Goal: Task Accomplishment & Management: Complete application form

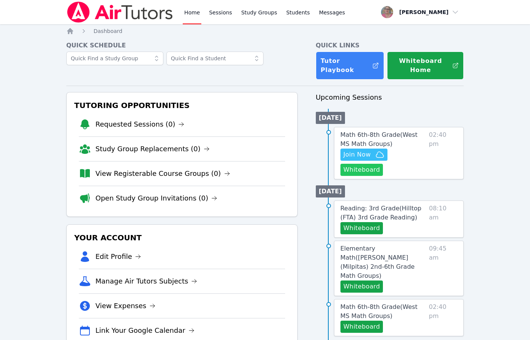
click at [362, 171] on button "Whiteboard" at bounding box center [361, 170] width 43 height 12
click at [281, 67] on div at bounding box center [181, 61] width 231 height 18
click at [359, 155] on span "Join Now" at bounding box center [356, 154] width 27 height 9
drag, startPoint x: 230, startPoint y: 212, endPoint x: 313, endPoint y: 199, distance: 84.4
drag, startPoint x: 313, startPoint y: 199, endPoint x: 492, endPoint y: 99, distance: 205.0
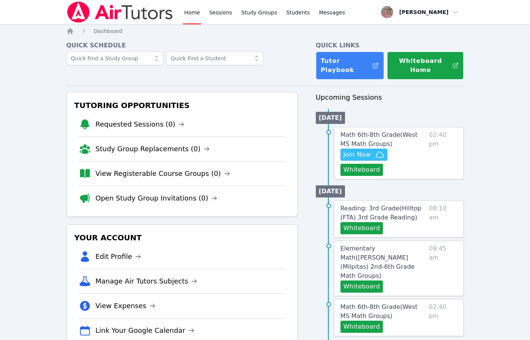
click at [492, 98] on div "Home Sessions Study Groups Students Messages Open user menu Nola Dorman Open ma…" at bounding box center [265, 338] width 530 height 677
click at [353, 157] on span "Join Now" at bounding box center [356, 154] width 27 height 9
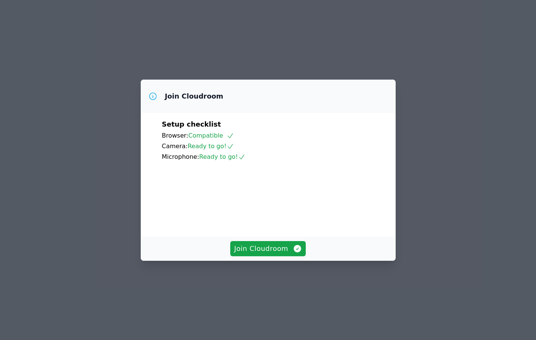
click at [269, 312] on div "Join Cloudroom Setup checklist Browser: Compatible Camera: Ready to go! Microph…" at bounding box center [268, 170] width 536 height 340
click at [280, 254] on span "Join Cloudroom" at bounding box center [268, 248] width 68 height 11
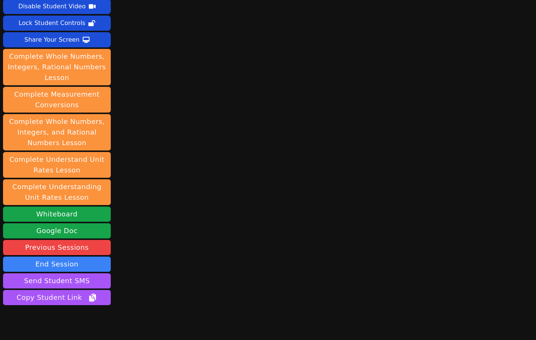
scroll to position [63, 0]
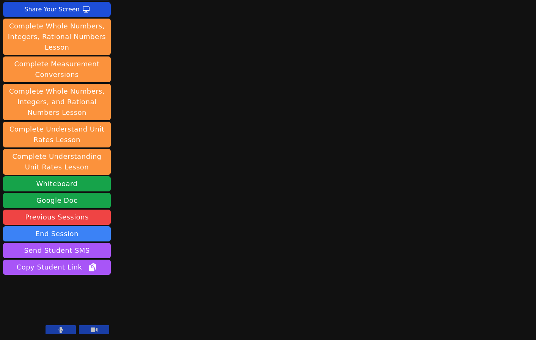
click at [60, 329] on icon at bounding box center [61, 330] width 4 height 6
click at [160, 279] on div "Session starts in 00:04:17 Mute Students Disable Student Video Lock Student Con…" at bounding box center [268, 170] width 536 height 340
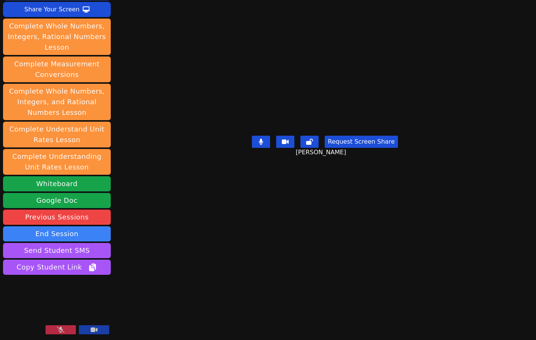
click at [206, 201] on main "[PERSON_NAME] Request Screen Share [PERSON_NAME]" at bounding box center [325, 107] width 238 height 340
click at [59, 327] on icon at bounding box center [61, 330] width 8 height 6
click at [62, 327] on icon at bounding box center [61, 330] width 8 height 6
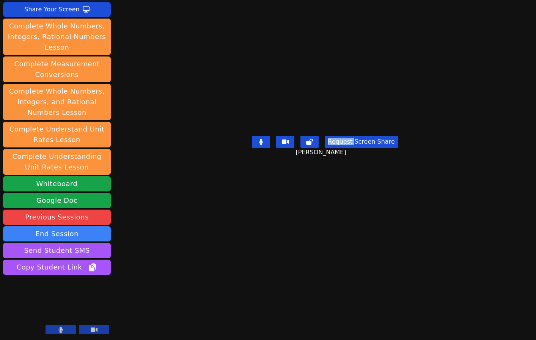
click at [62, 327] on icon at bounding box center [60, 330] width 5 height 6
click at [65, 331] on button at bounding box center [60, 329] width 30 height 9
click at [216, 292] on div "Session starts in 00:01:15 Mute Students Disable Student Video Lock Student Con…" at bounding box center [268, 170] width 536 height 340
drag, startPoint x: 226, startPoint y: 311, endPoint x: 239, endPoint y: 221, distance: 90.5
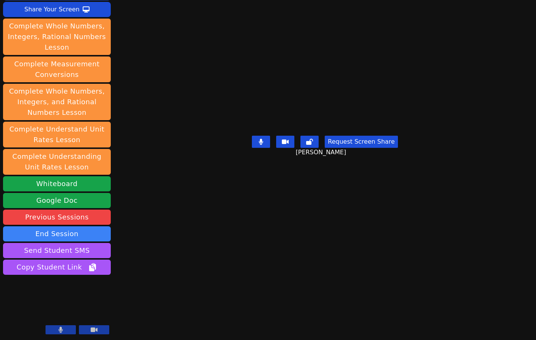
click at [226, 311] on div "Session starts in 00:01:03 Mute Students Disable Student Video Lock Student Con…" at bounding box center [268, 170] width 536 height 340
click at [52, 329] on button at bounding box center [60, 329] width 30 height 9
click at [56, 334] on button at bounding box center [60, 329] width 30 height 9
click at [58, 330] on icon at bounding box center [61, 330] width 8 height 6
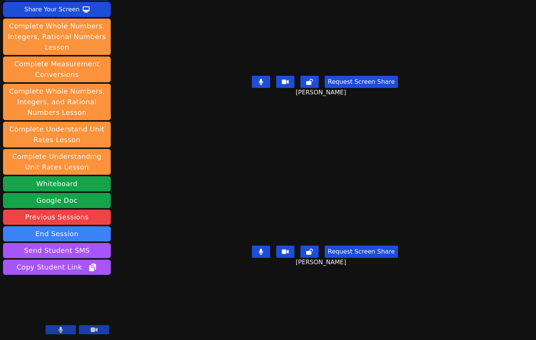
click at [135, 320] on div "Session starts in 00:00:15 Mute Students Disable Student Video Lock Student Con…" at bounding box center [268, 170] width 536 height 340
click at [260, 79] on icon at bounding box center [261, 82] width 4 height 6
click at [260, 78] on icon at bounding box center [261, 81] width 8 height 6
click at [134, 294] on div "Session ends in 00:44:46 Mute Students Disable Student Video Lock Student Contr…" at bounding box center [268, 170] width 536 height 340
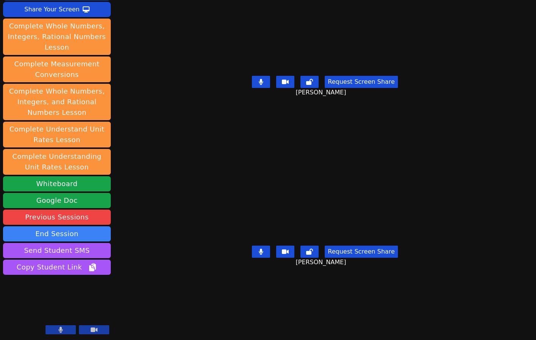
click at [134, 294] on div "Session ends in 00:44:46 Mute Students Disable Student Video Lock Student Contr…" at bounding box center [268, 170] width 536 height 340
click at [135, 300] on div "Session ends in 00:44:41 Mute Students Disable Student Video Lock Student Contr…" at bounding box center [268, 170] width 536 height 340
click at [146, 318] on div "Session ends in 00:44:26 Mute Students Disable Student Video Lock Student Contr…" at bounding box center [268, 170] width 536 height 340
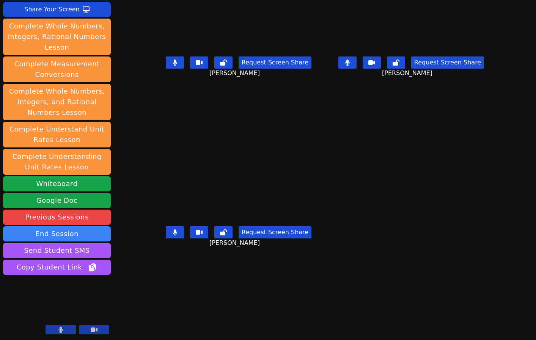
click at [152, 305] on div "Session ends in 00:43:55 Mute Students Disable Student Video Lock Student Contr…" at bounding box center [268, 170] width 536 height 340
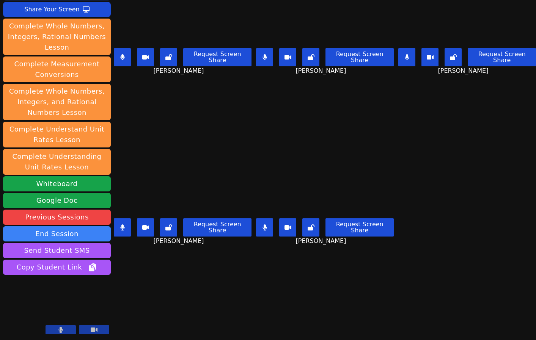
click at [143, 307] on div "Session ends in 00:42:20 Mute Students Disable Student Video Lock Student Contr…" at bounding box center [268, 170] width 536 height 340
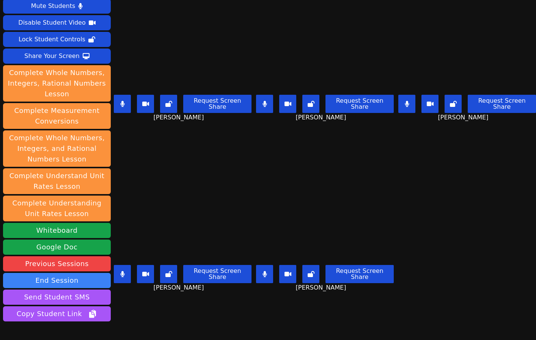
scroll to position [0, 0]
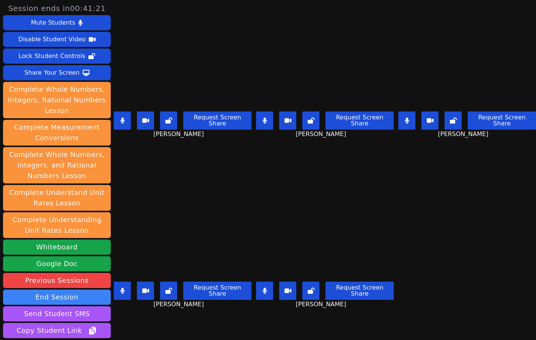
click at [134, 327] on div "[PERSON_NAME] Request Screen Share [PERSON_NAME]" at bounding box center [183, 255] width 138 height 170
click at [138, 326] on div "[PERSON_NAME] Request Screen Share [PERSON_NAME]" at bounding box center [183, 255] width 138 height 170
click at [149, 329] on div "[PERSON_NAME] Request Screen Share [PERSON_NAME]" at bounding box center [183, 255] width 138 height 170
click at [130, 325] on div "[PERSON_NAME] Request Screen Share [PERSON_NAME]" at bounding box center [183, 255] width 138 height 170
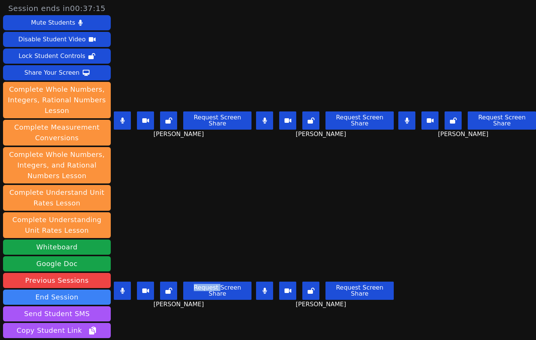
click at [130, 325] on div "[PERSON_NAME] Request Screen Share [PERSON_NAME]" at bounding box center [183, 255] width 138 height 170
click at [124, 118] on icon at bounding box center [122, 121] width 4 height 6
drag, startPoint x: 263, startPoint y: 116, endPoint x: 307, endPoint y: 124, distance: 43.8
click at [264, 116] on button at bounding box center [264, 120] width 17 height 18
click at [404, 118] on icon at bounding box center [406, 121] width 5 height 6
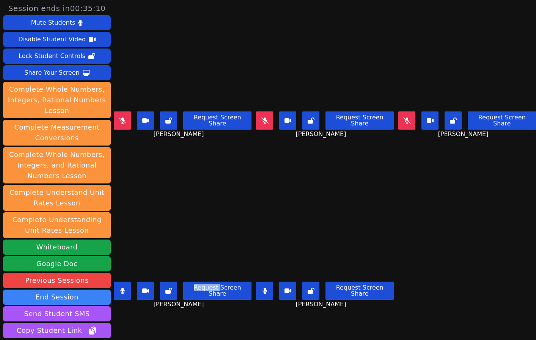
click at [119, 290] on button at bounding box center [122, 291] width 17 height 18
click at [117, 121] on button at bounding box center [122, 120] width 17 height 18
click at [124, 288] on icon at bounding box center [123, 291] width 8 height 6
click at [405, 113] on button at bounding box center [406, 120] width 17 height 18
click at [130, 285] on button at bounding box center [122, 291] width 17 height 18
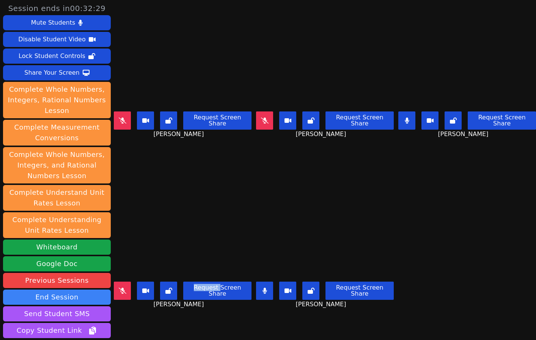
click at [167, 289] on button at bounding box center [168, 291] width 17 height 18
click at [152, 319] on div "[PERSON_NAME] Request Screen Share [PERSON_NAME]" at bounding box center [183, 255] width 138 height 170
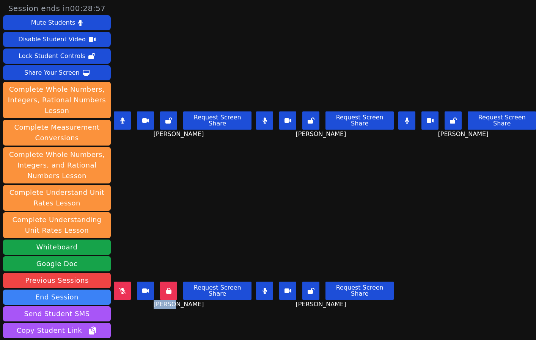
click at [173, 287] on button at bounding box center [168, 291] width 17 height 18
click at [120, 288] on icon at bounding box center [123, 291] width 8 height 6
drag, startPoint x: 179, startPoint y: 259, endPoint x: 174, endPoint y: 276, distance: 18.1
drag, startPoint x: 174, startPoint y: 276, endPoint x: 338, endPoint y: 168, distance: 197.1
click at [338, 170] on div "[PERSON_NAME] Request Screen Share [PERSON_NAME]" at bounding box center [325, 255] width 138 height 170
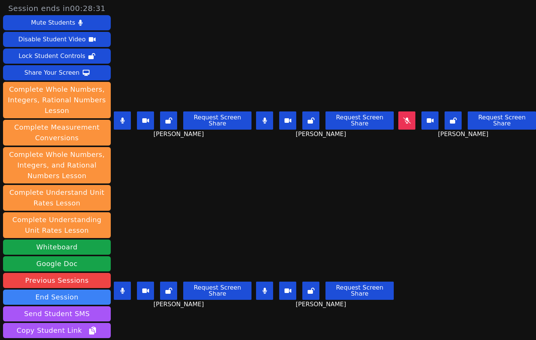
click at [174, 285] on button at bounding box center [168, 291] width 17 height 18
click at [123, 288] on icon at bounding box center [122, 291] width 4 height 6
click at [403, 118] on icon at bounding box center [407, 121] width 8 height 6
click at [128, 321] on div "[PERSON_NAME] Request Screen Share [PERSON_NAME]" at bounding box center [183, 255] width 138 height 170
click at [161, 313] on div "[PERSON_NAME] Request Screen Share [PERSON_NAME]" at bounding box center [183, 255] width 138 height 170
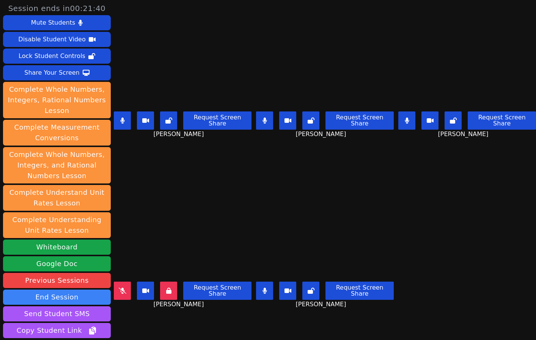
click at [158, 319] on div "[PERSON_NAME] Request Screen Share [PERSON_NAME]" at bounding box center [183, 255] width 138 height 170
click at [170, 288] on icon at bounding box center [168, 291] width 5 height 6
click at [120, 288] on icon at bounding box center [123, 291] width 8 height 6
click at [403, 122] on button at bounding box center [406, 120] width 17 height 18
click at [171, 289] on button at bounding box center [168, 291] width 17 height 18
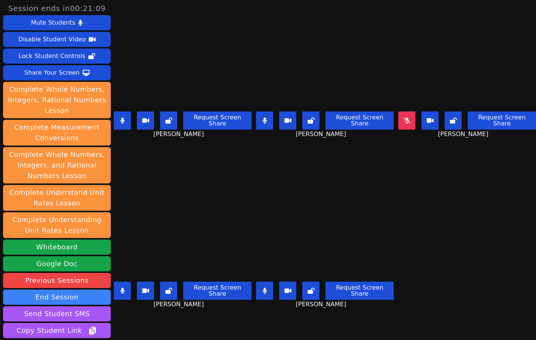
click at [171, 289] on button at bounding box center [168, 291] width 17 height 18
click at [124, 282] on button at bounding box center [122, 291] width 17 height 18
click at [139, 327] on div "[PERSON_NAME] Request Screen Share [PERSON_NAME]" at bounding box center [183, 255] width 138 height 170
click at [144, 314] on div "[PERSON_NAME] Request Screen Share [PERSON_NAME]" at bounding box center [183, 255] width 138 height 170
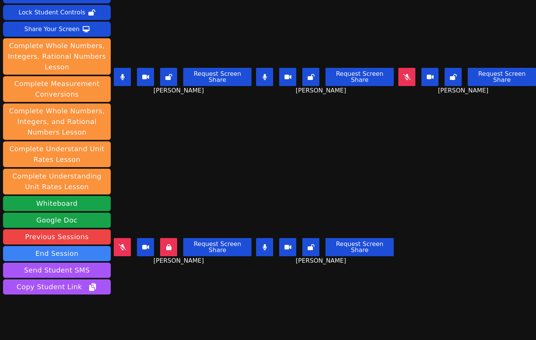
scroll to position [63, 0]
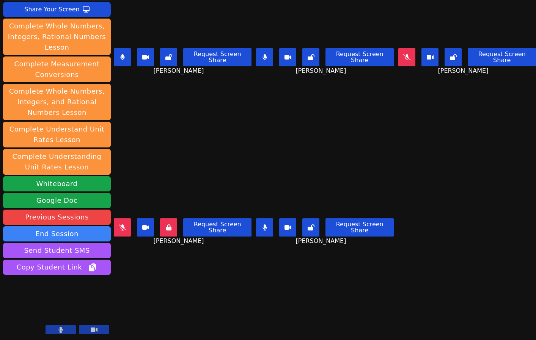
click at [149, 310] on div "Session ends in 00:16:28 Mute Students Disable Student Video Lock Student Contr…" at bounding box center [268, 170] width 536 height 340
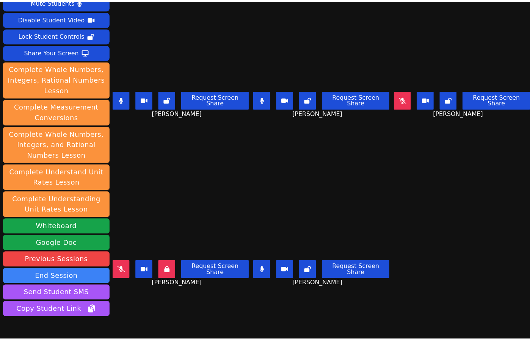
scroll to position [0, 0]
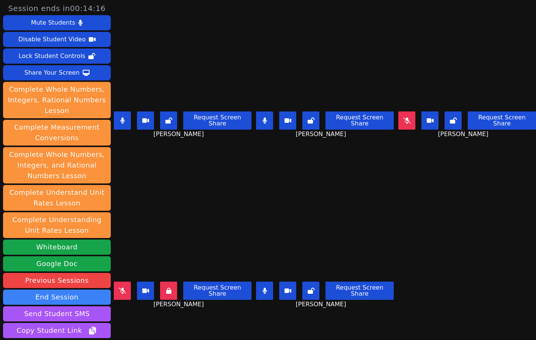
click at [134, 325] on div "[PERSON_NAME] Request Screen Share [PERSON_NAME]" at bounding box center [183, 255] width 138 height 170
click at [143, 319] on div "[PERSON_NAME] Request Screen Share [PERSON_NAME]" at bounding box center [183, 255] width 138 height 170
click at [136, 319] on div "[PERSON_NAME] Request Screen Share [PERSON_NAME]" at bounding box center [183, 255] width 138 height 170
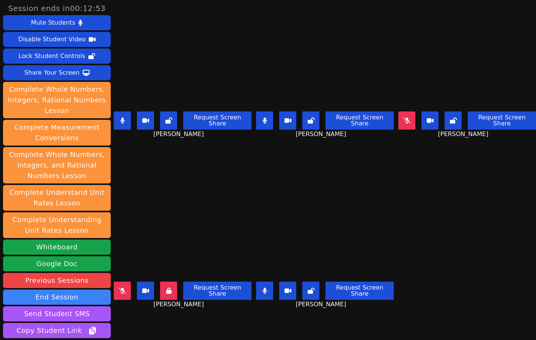
click at [262, 288] on icon at bounding box center [264, 291] width 5 height 6
click at [258, 290] on button at bounding box center [264, 291] width 17 height 18
click at [406, 113] on button at bounding box center [406, 120] width 17 height 18
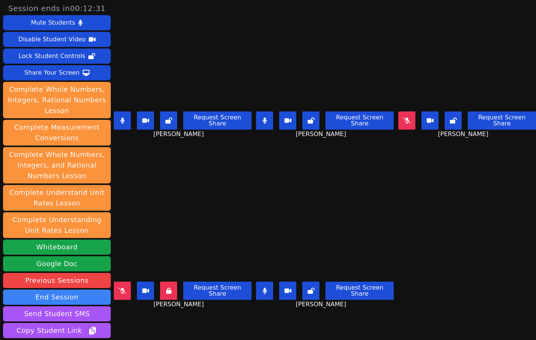
click at [406, 113] on button at bounding box center [406, 120] width 17 height 18
click at [142, 309] on div "[PERSON_NAME] Request Screen Share [PERSON_NAME]" at bounding box center [183, 255] width 138 height 170
click at [166, 283] on button at bounding box center [168, 291] width 17 height 18
click at [119, 282] on button at bounding box center [122, 291] width 17 height 18
click at [143, 329] on div "[PERSON_NAME] Request Screen Share [PERSON_NAME]" at bounding box center [183, 255] width 138 height 170
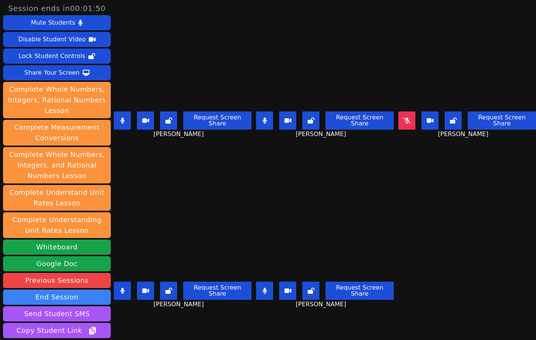
click at [129, 326] on div "[PERSON_NAME] Request Screen Share [PERSON_NAME]" at bounding box center [183, 255] width 138 height 170
click at [125, 329] on div "[PERSON_NAME] Request Screen Share [PERSON_NAME]" at bounding box center [183, 255] width 138 height 170
click at [398, 123] on button at bounding box center [406, 120] width 17 height 18
click at [137, 323] on div "[PERSON_NAME] Request Screen Share [PERSON_NAME]" at bounding box center [183, 255] width 138 height 170
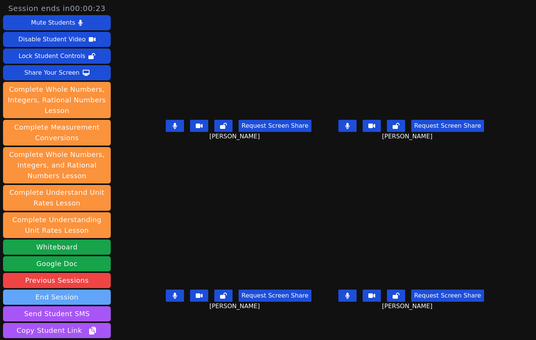
click at [67, 299] on button "End Session" at bounding box center [57, 297] width 108 height 15
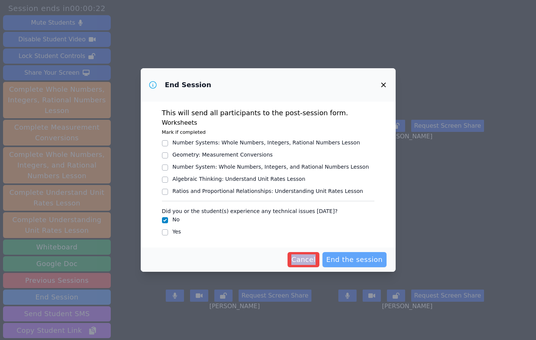
click at [340, 261] on span "End the session" at bounding box center [354, 259] width 56 height 11
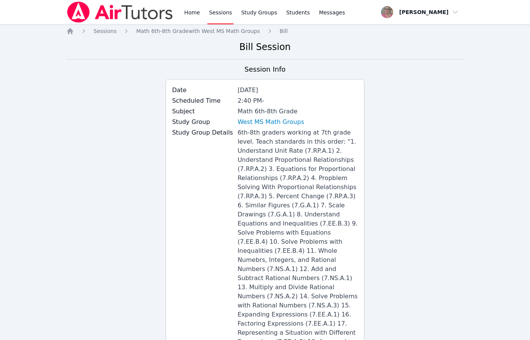
scroll to position [354, 0]
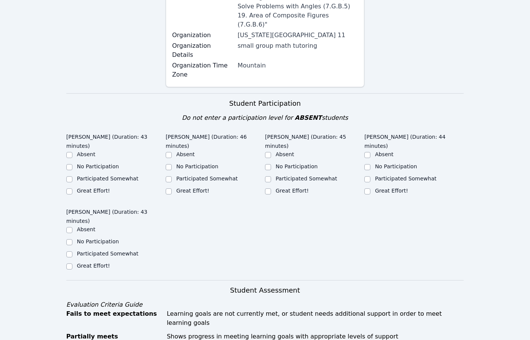
click at [89, 188] on label "Great Effort!" at bounding box center [93, 191] width 33 height 6
click at [72, 188] on input "Great Effort!" at bounding box center [69, 191] width 6 height 6
checkbox input "true"
click at [195, 188] on label "Great Effort!" at bounding box center [192, 191] width 33 height 6
click at [172, 188] on input "Great Effort!" at bounding box center [169, 191] width 6 height 6
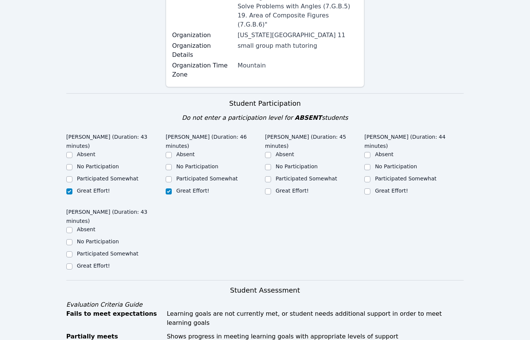
click at [195, 188] on label "Great Effort!" at bounding box center [192, 191] width 33 height 6
click at [172, 188] on input "Great Effort!" at bounding box center [169, 191] width 6 height 6
checkbox input "true"
click at [294, 188] on label "Great Effort!" at bounding box center [292, 191] width 33 height 6
click at [271, 188] on input "Great Effort!" at bounding box center [268, 191] width 6 height 6
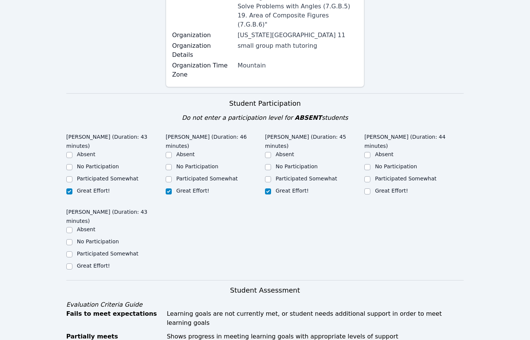
click at [294, 188] on label "Great Effort!" at bounding box center [292, 191] width 33 height 6
click at [271, 188] on input "Great Effort!" at bounding box center [268, 191] width 6 height 6
checkbox input "true"
click at [390, 176] on label "Participated Somewhat" at bounding box center [405, 179] width 61 height 6
click at [370, 176] on input "Participated Somewhat" at bounding box center [367, 179] width 6 height 6
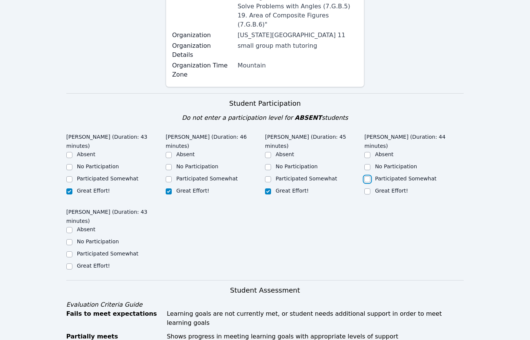
checkbox input "true"
click at [122, 251] on label "Participated Somewhat" at bounding box center [107, 254] width 61 height 6
click at [72, 251] on input "Participated Somewhat" at bounding box center [69, 254] width 6 height 6
checkbox input "true"
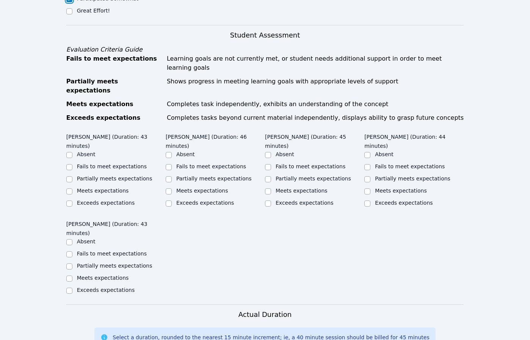
scroll to position [606, 0]
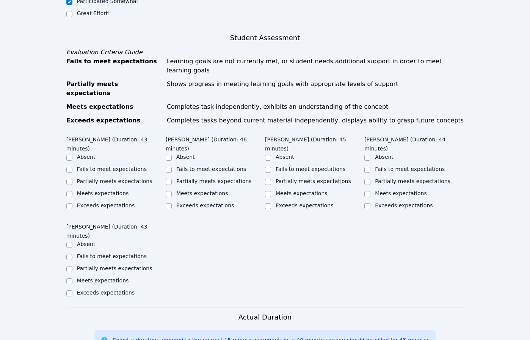
click at [415, 178] on label "Partially meets expectations" at bounding box center [412, 181] width 75 height 6
click at [370, 179] on input "Partially meets expectations" at bounding box center [367, 182] width 6 height 6
checkbox input "true"
click at [93, 253] on label "Fails to meet expectations" at bounding box center [112, 256] width 70 height 6
click at [72, 254] on input "Fails to meet expectations" at bounding box center [69, 257] width 6 height 6
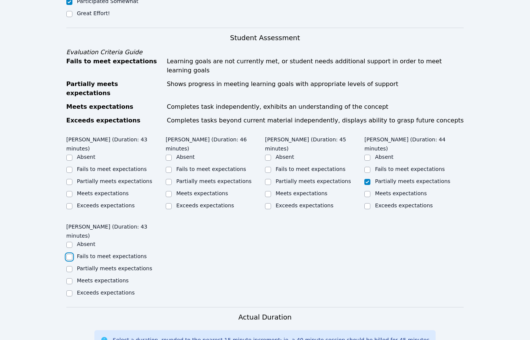
checkbox input "true"
click at [92, 190] on label "Meets expectations" at bounding box center [103, 193] width 52 height 6
click at [72, 191] on input "Meets expectations" at bounding box center [69, 194] width 6 height 6
checkbox input "true"
click at [201, 190] on label "Meets expectations" at bounding box center [202, 193] width 52 height 6
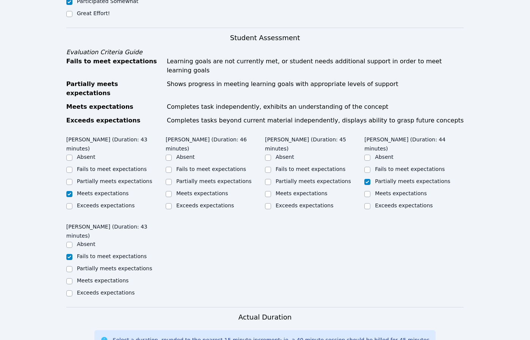
click at [172, 191] on input "Meets expectations" at bounding box center [169, 194] width 6 height 6
drag, startPoint x: 201, startPoint y: 119, endPoint x: 236, endPoint y: 123, distance: 35.0
click at [201, 190] on label "Meets expectations" at bounding box center [202, 193] width 52 height 6
click at [172, 191] on input "Meets expectations" at bounding box center [169, 194] width 6 height 6
checkbox input "true"
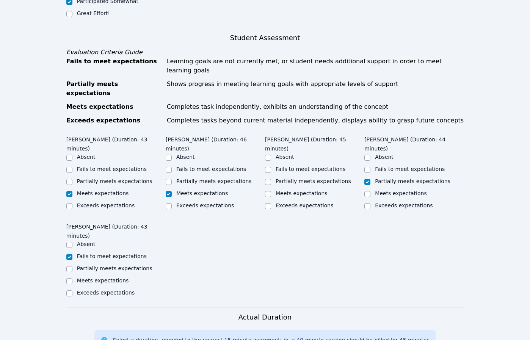
click at [279, 190] on label "Meets expectations" at bounding box center [302, 193] width 52 height 6
click at [271, 191] on input "Meets expectations" at bounding box center [268, 194] width 6 height 6
drag, startPoint x: 279, startPoint y: 120, endPoint x: 414, endPoint y: 140, distance: 136.8
click at [279, 190] on label "Meets expectations" at bounding box center [302, 193] width 52 height 6
click at [271, 191] on input "Meets expectations" at bounding box center [268, 194] width 6 height 6
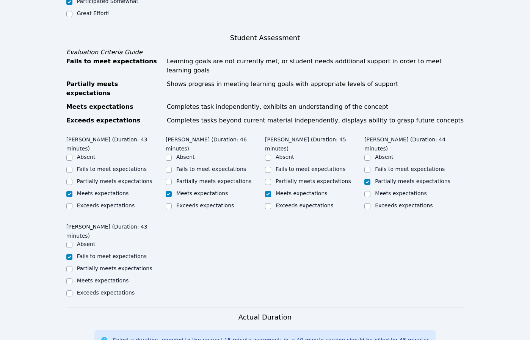
checkbox input "true"
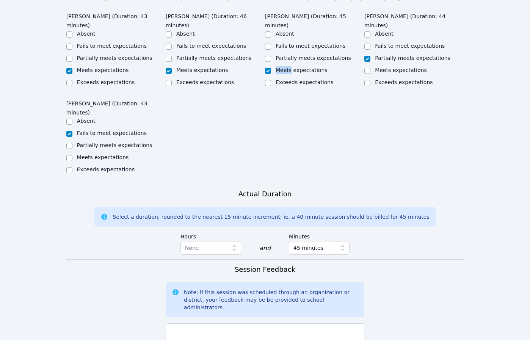
scroll to position [825, 0]
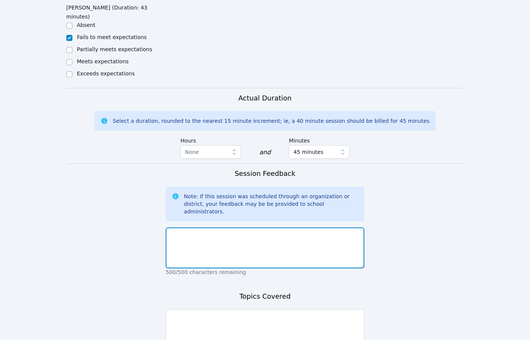
click at [259, 227] on textarea at bounding box center [265, 247] width 199 height 41
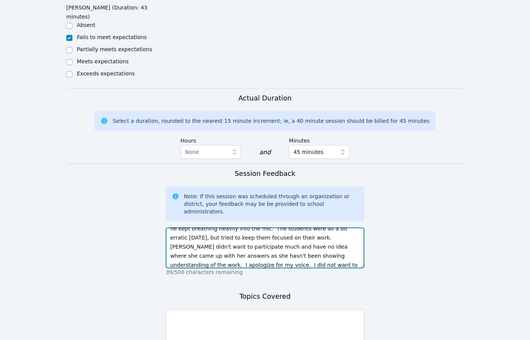
scroll to position [24, 0]
type textarea "I had to keep [PERSON_NAME] muted almost the entire class because he kept breat…"
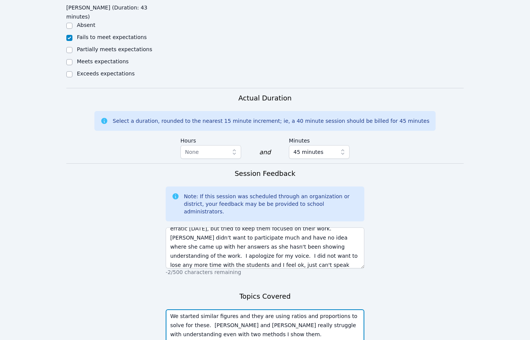
scroll to position [6, 0]
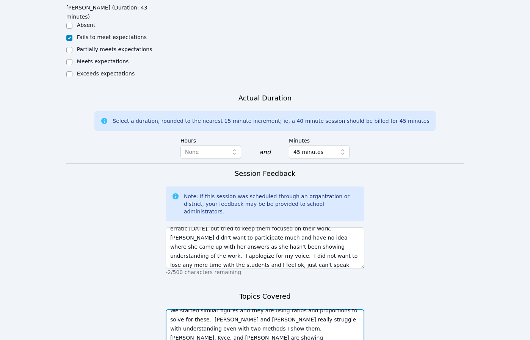
click at [266, 309] on textarea "We started similar figures and they are using ratios and proportions to solve f…" at bounding box center [265, 329] width 199 height 41
type textarea "We started similar figures and they are using ratios and proportions to solve f…"
